Goal: Information Seeking & Learning: Learn about a topic

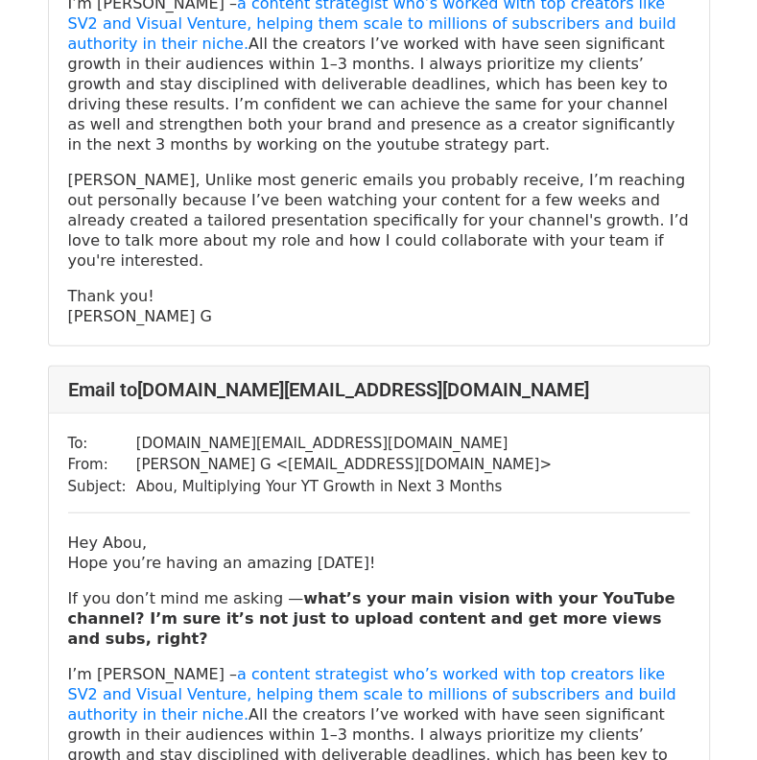
scroll to position [2457, 0]
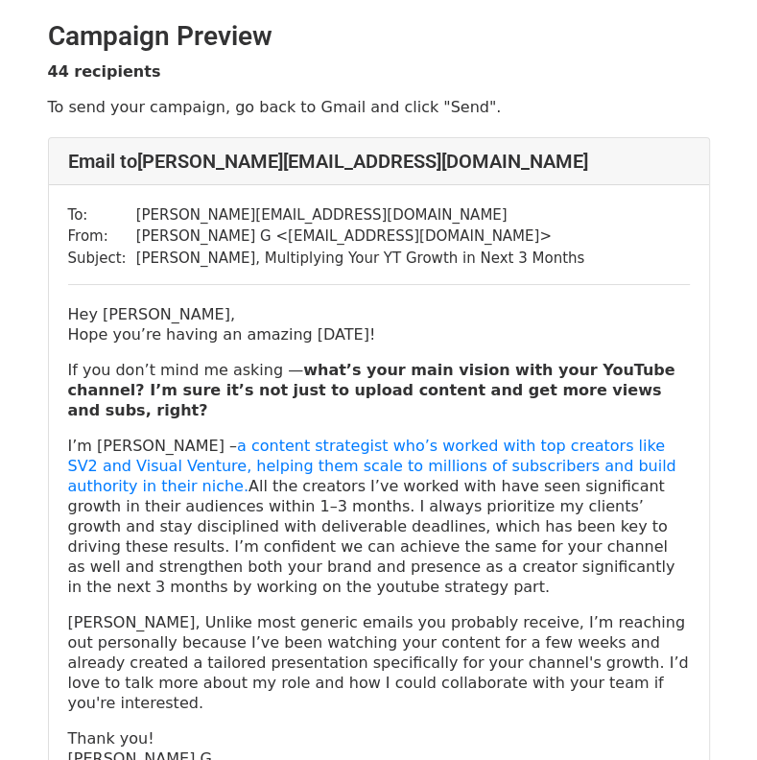
scroll to position [236, 0]
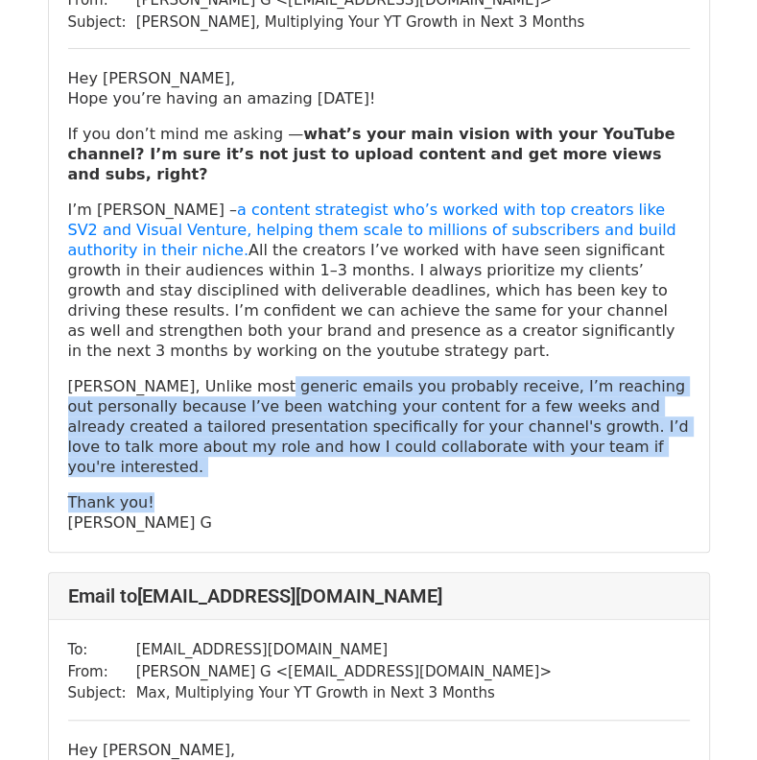
drag, startPoint x: 244, startPoint y: 323, endPoint x: 387, endPoint y: 418, distance: 171.6
click at [387, 418] on div "Hey [PERSON_NAME], Hope you’re having an amazing [DATE]! If you don’t mind me a…" at bounding box center [379, 300] width 622 height 464
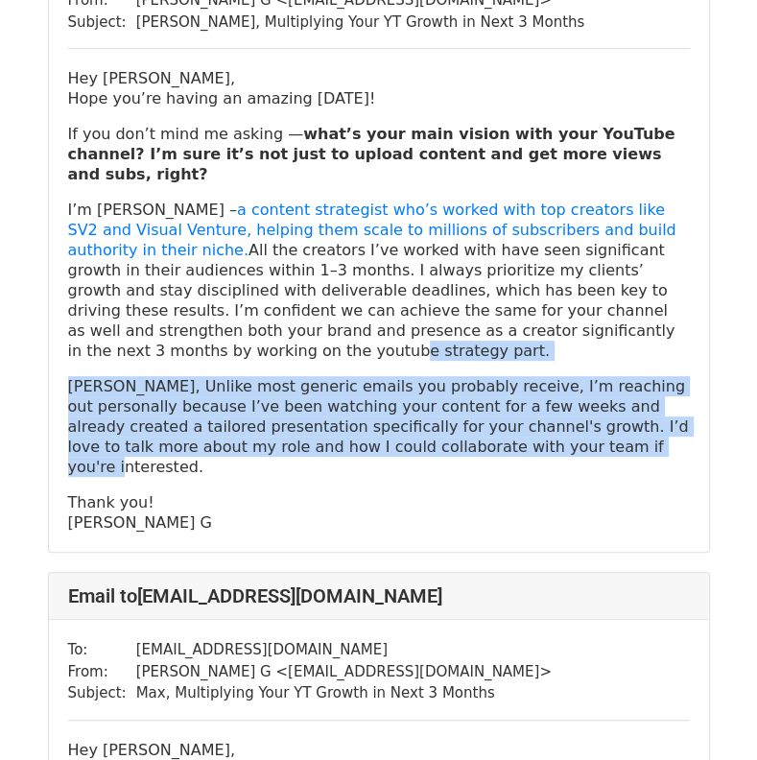
drag, startPoint x: 394, startPoint y: 407, endPoint x: 460, endPoint y: 314, distance: 114.2
click at [460, 314] on div "Hey [PERSON_NAME], Hope you’re having an amazing [DATE]! If you don’t mind me a…" at bounding box center [379, 300] width 622 height 464
click at [460, 314] on p "I’m [PERSON_NAME] – a content strategist who’s worked with top creators like SV…" at bounding box center [379, 280] width 622 height 161
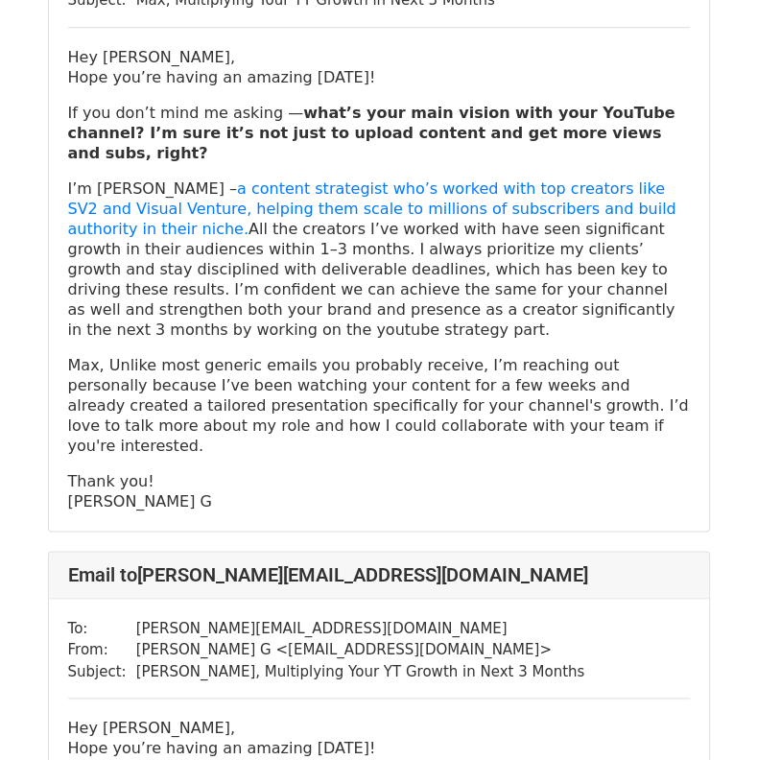
scroll to position [927, 0]
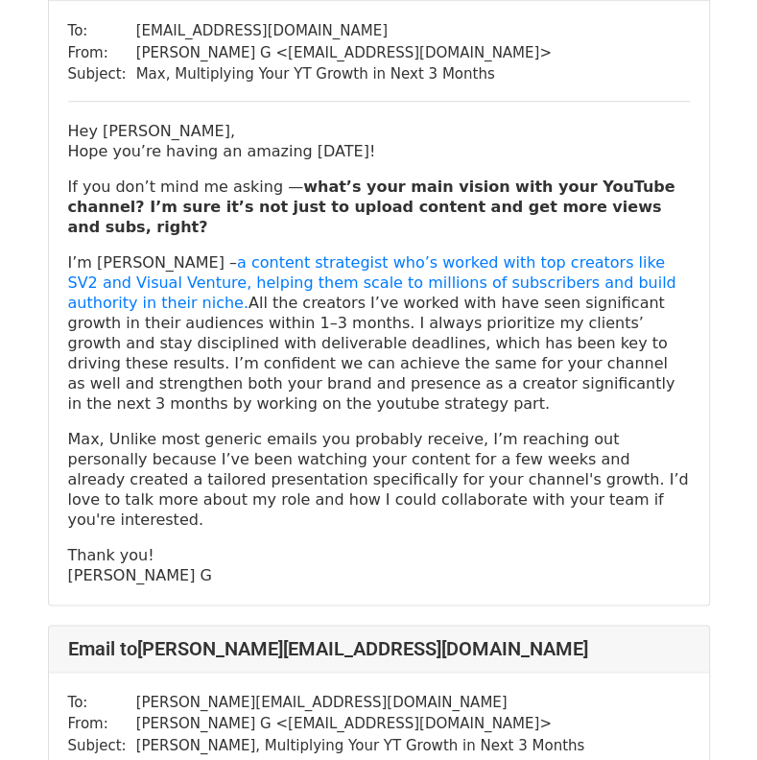
scroll to position [905, 0]
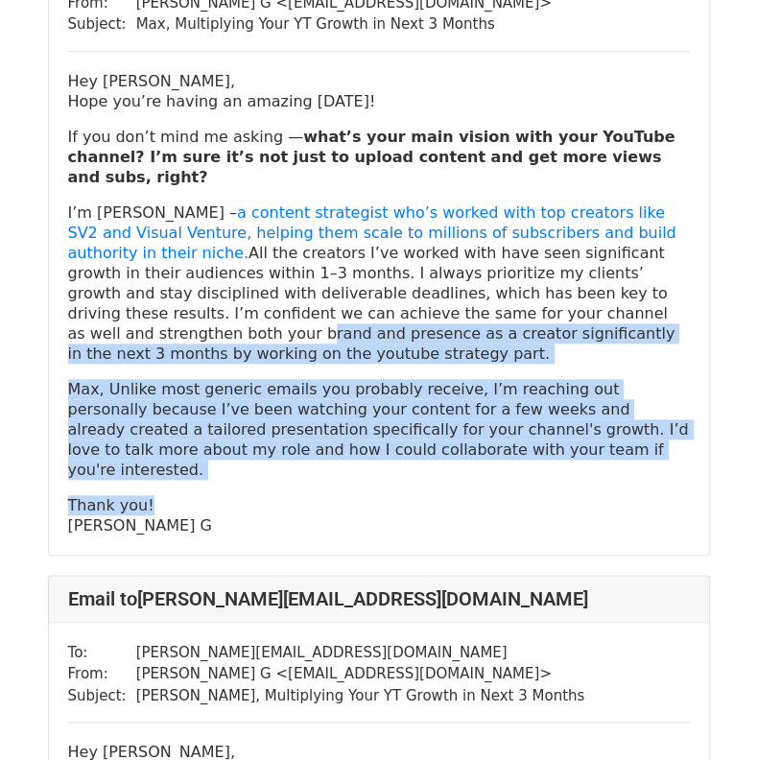
drag, startPoint x: 364, startPoint y: 381, endPoint x: 450, endPoint y: 232, distance: 171.4
click at [450, 232] on div "Hey Max, Hope you’re having an amazing saturday! If you don’t mind me asking — …" at bounding box center [379, 303] width 622 height 464
click at [450, 232] on p "I’m [PERSON_NAME] – a content strategist who’s worked with top creators like SV…" at bounding box center [379, 282] width 622 height 161
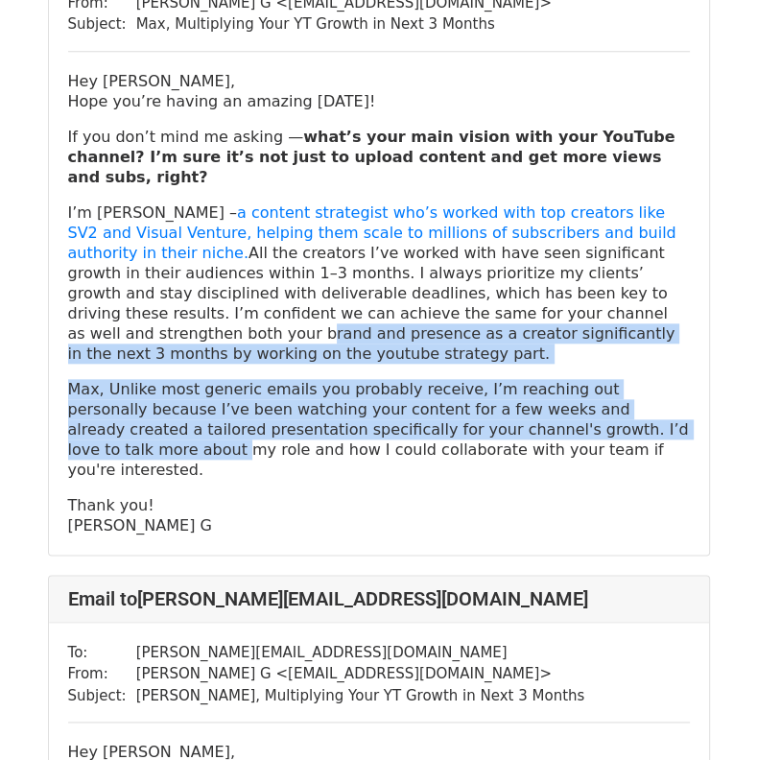
drag, startPoint x: 450, startPoint y: 232, endPoint x: 503, endPoint y: 335, distance: 115.4
click at [503, 335] on div "Hey Max, Hope you’re having an amazing saturday! If you don’t mind me asking — …" at bounding box center [379, 303] width 622 height 464
click at [503, 379] on p "Max, Unlike most generic emails you probably receive, I’m reaching out personal…" at bounding box center [379, 429] width 622 height 101
drag, startPoint x: 503, startPoint y: 335, endPoint x: 414, endPoint y: 226, distance: 139.8
click at [414, 226] on div "Hey Max, Hope you’re having an amazing saturday! If you don’t mind me asking — …" at bounding box center [379, 303] width 622 height 464
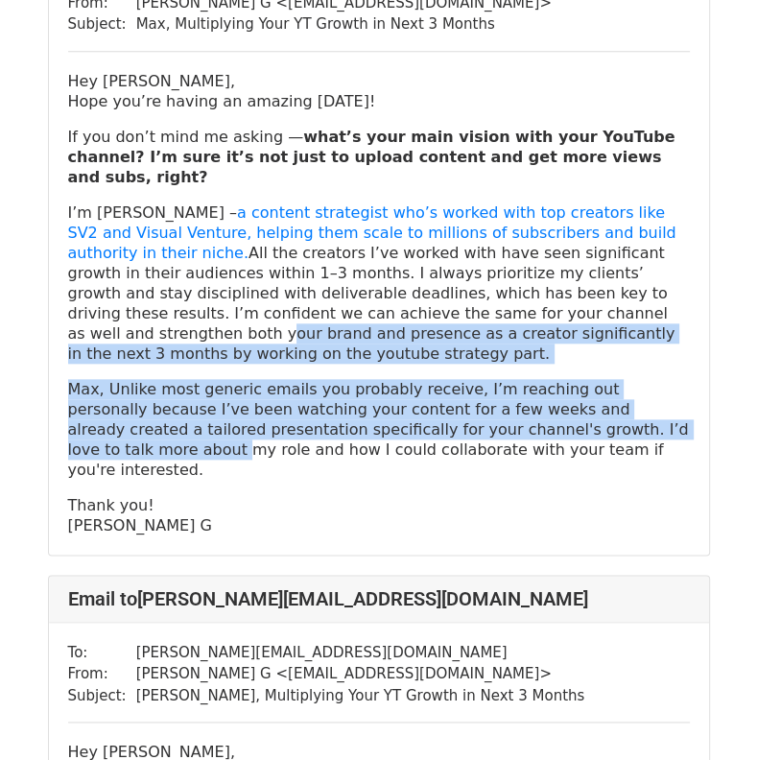
click at [414, 226] on p "I’m [PERSON_NAME] – a content strategist who’s worked with top creators like SV…" at bounding box center [379, 282] width 622 height 161
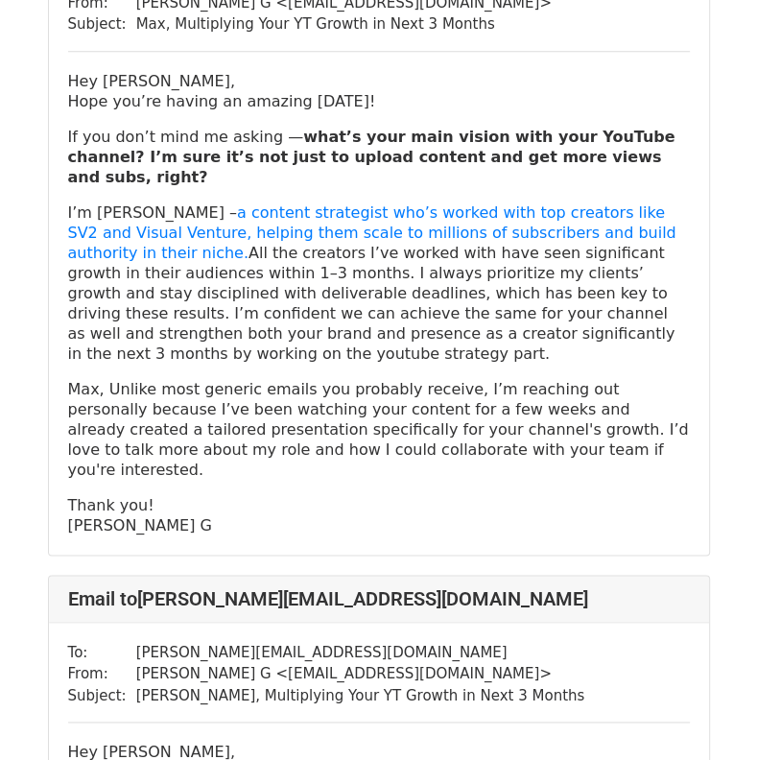
scroll to position [898, 0]
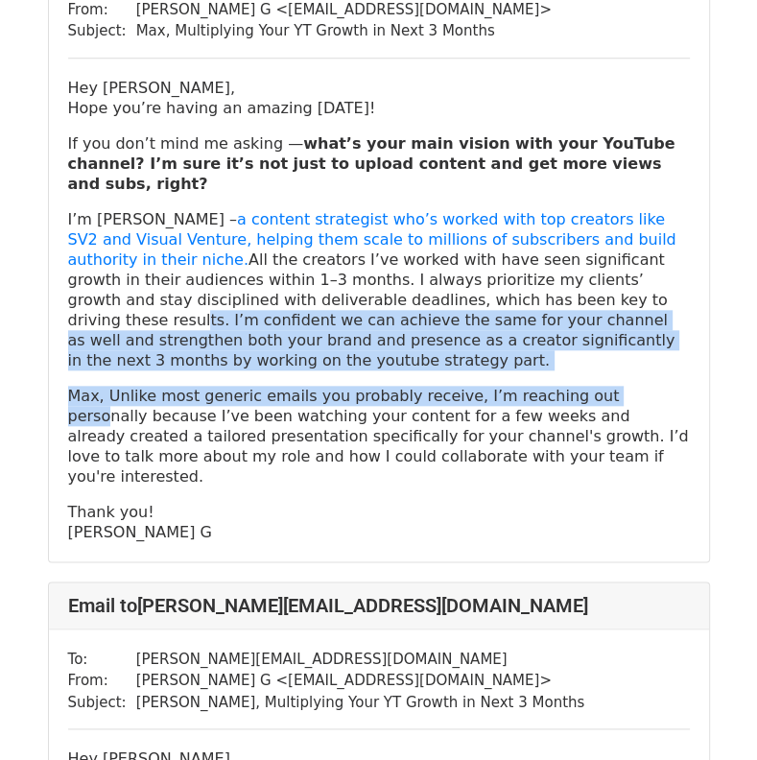
drag, startPoint x: 414, startPoint y: 226, endPoint x: 589, endPoint y: 298, distance: 188.8
click at [589, 298] on div "Hey Max, Hope you’re having an amazing saturday! If you don’t mind me asking — …" at bounding box center [379, 310] width 622 height 464
click at [589, 386] on p "Max, Unlike most generic emails you probably receive, I’m reaching out personal…" at bounding box center [379, 436] width 622 height 101
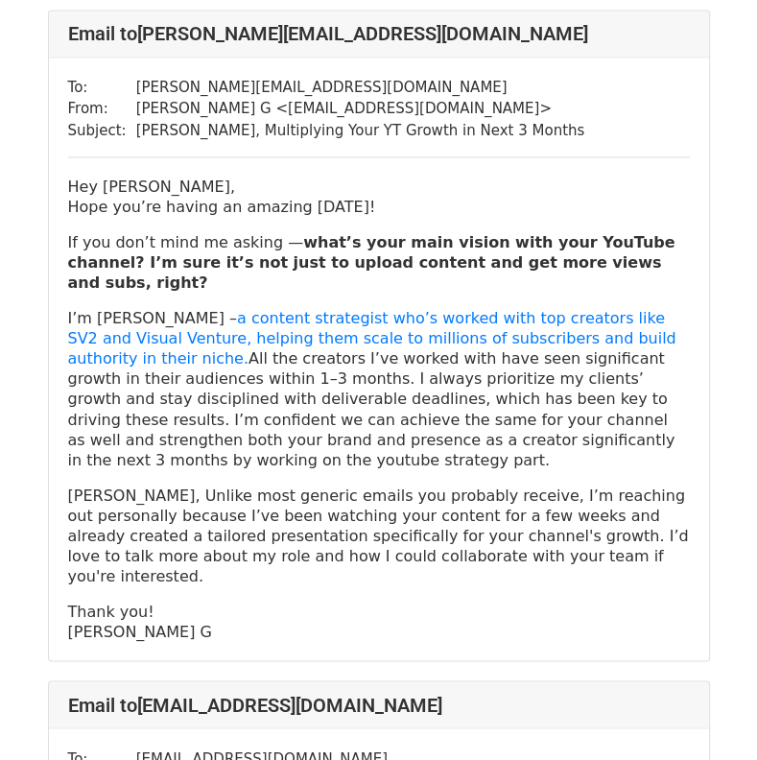
scroll to position [1469, 0]
